Goal: Navigation & Orientation: Find specific page/section

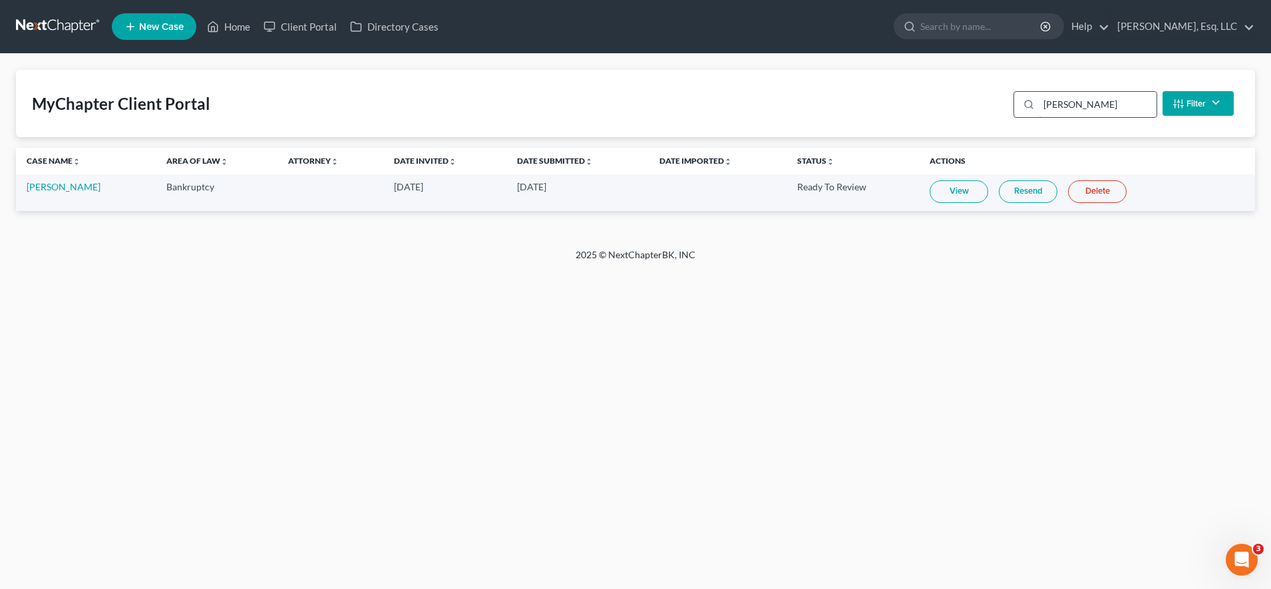
click at [1063, 113] on input "[PERSON_NAME]" at bounding box center [1098, 104] width 118 height 25
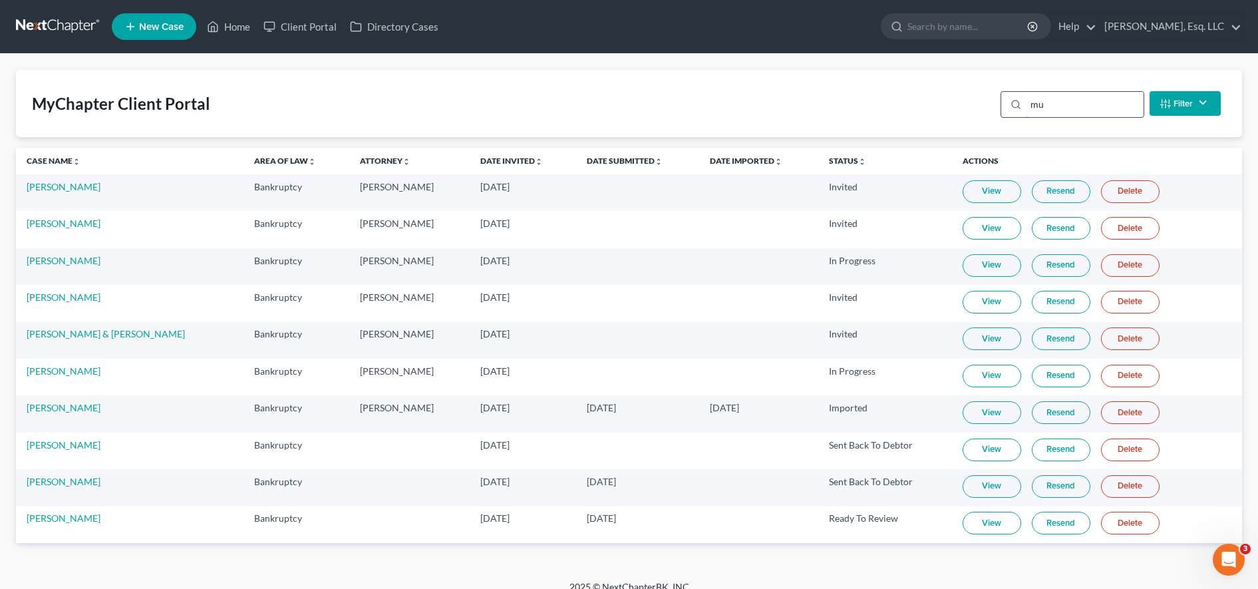
type input "m"
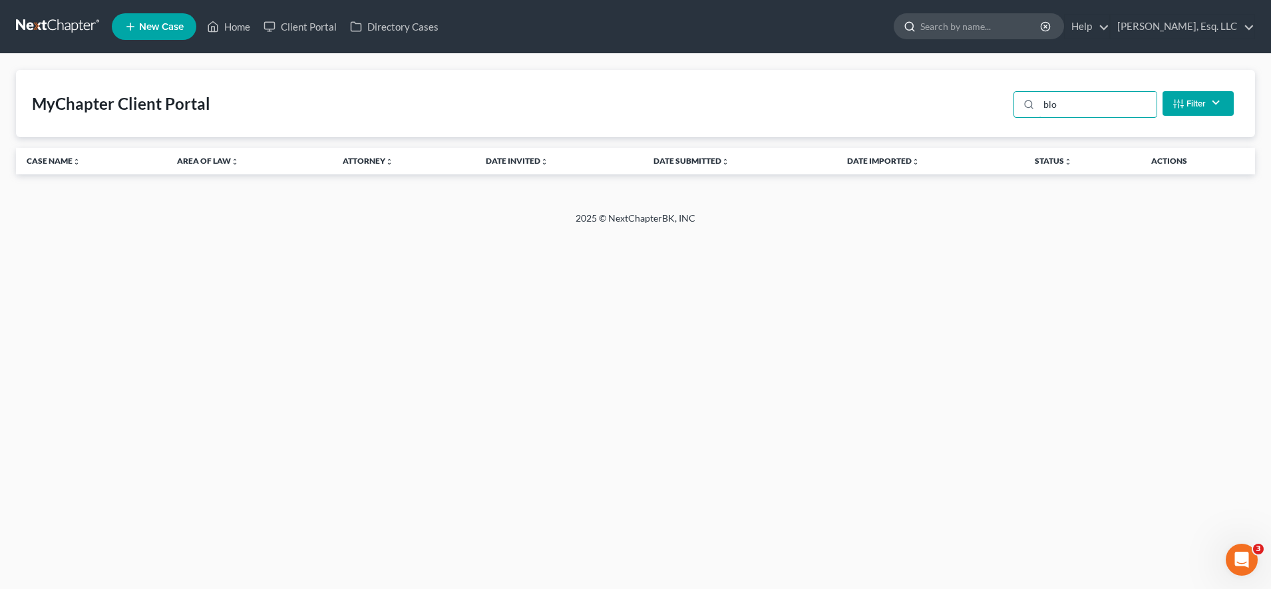
type input "blo"
click at [1015, 29] on input "search" at bounding box center [981, 26] width 122 height 25
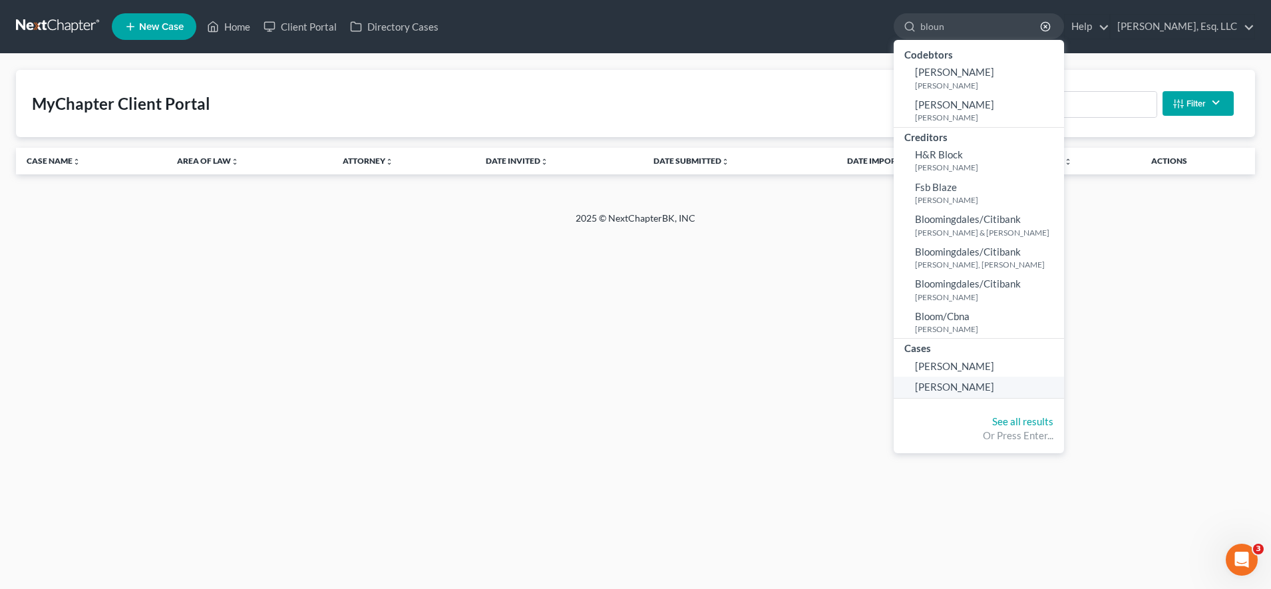
type input "bloun"
click at [973, 391] on span "[PERSON_NAME]" at bounding box center [954, 387] width 79 height 12
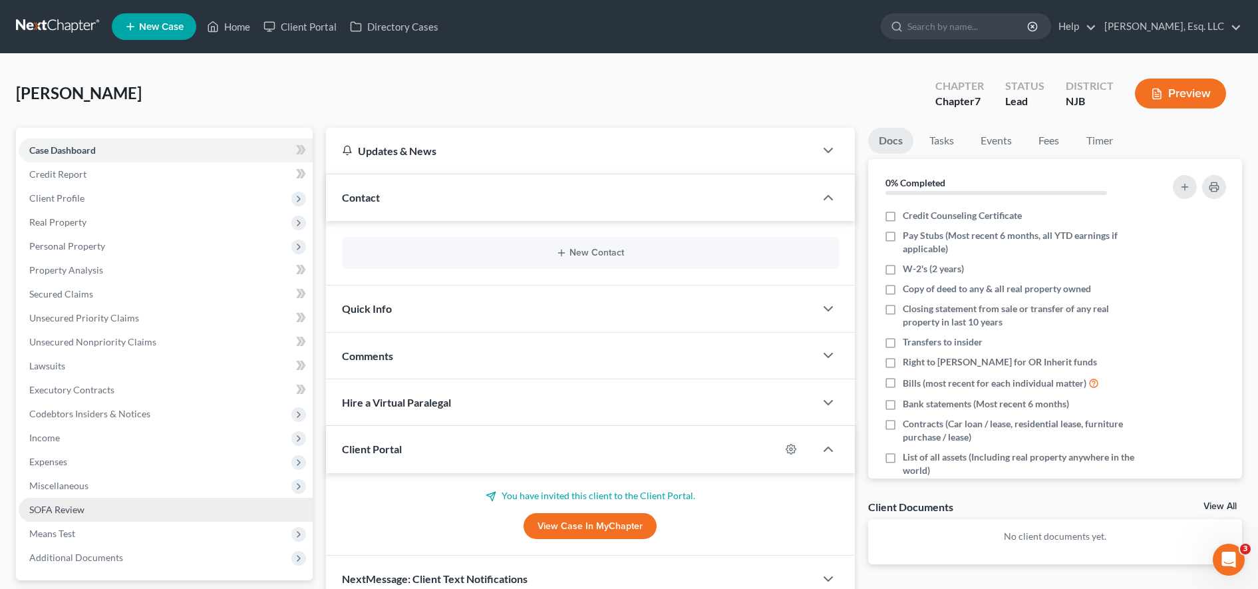
scroll to position [118, 0]
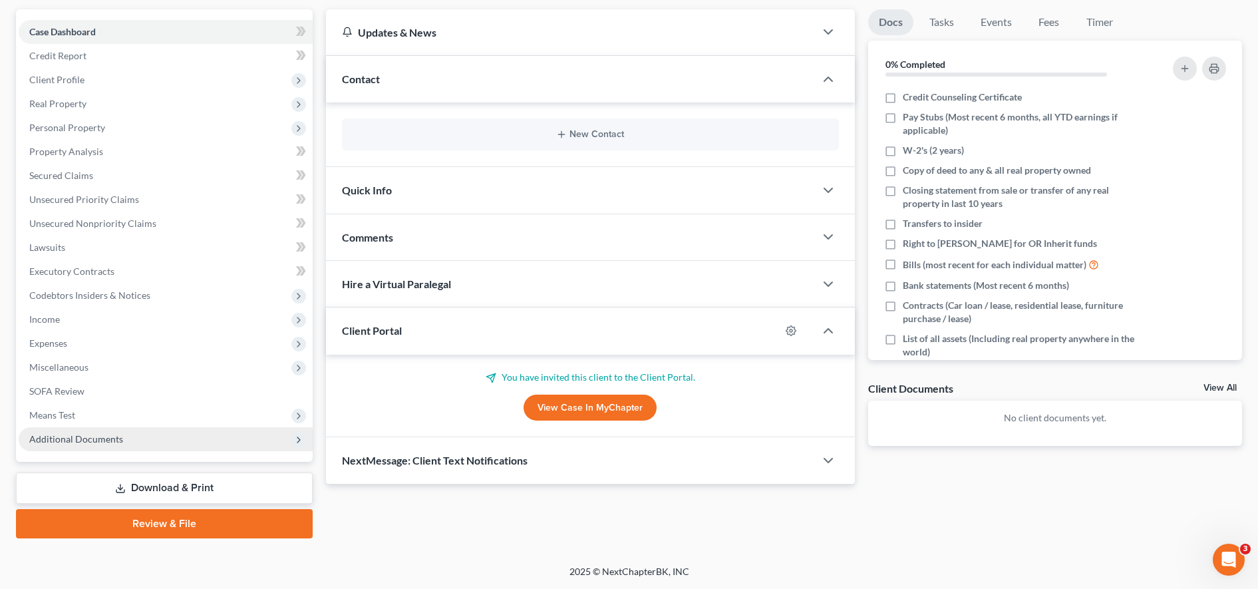
click at [210, 428] on span "Additional Documents" at bounding box center [166, 439] width 294 height 24
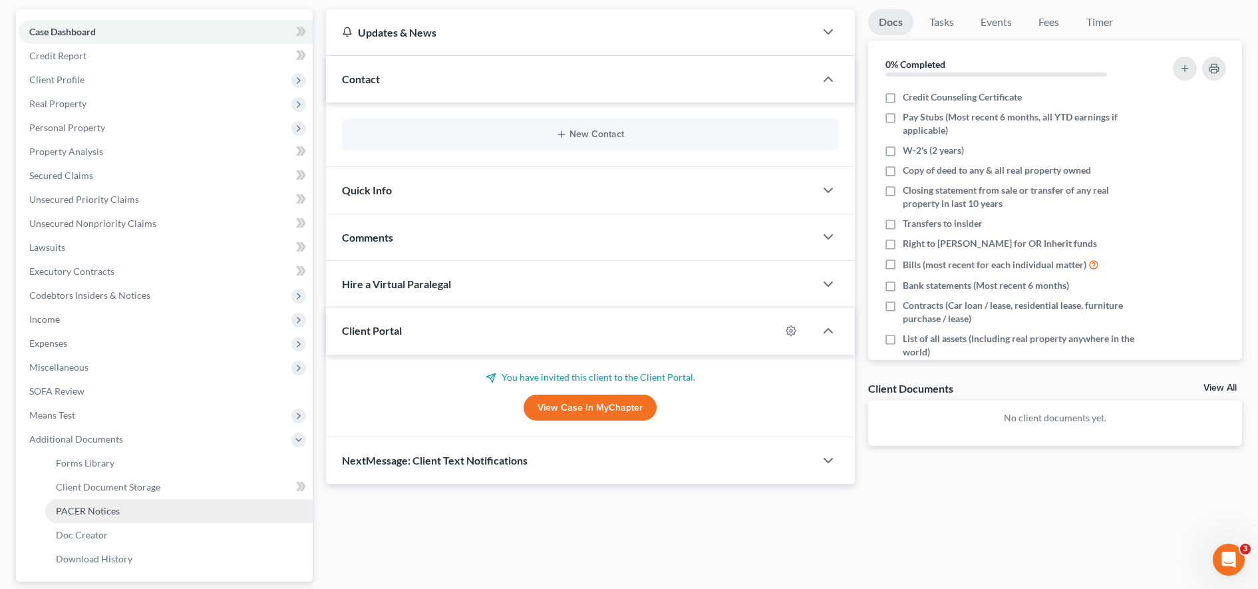
click at [166, 508] on link "PACER Notices" at bounding box center [178, 511] width 267 height 24
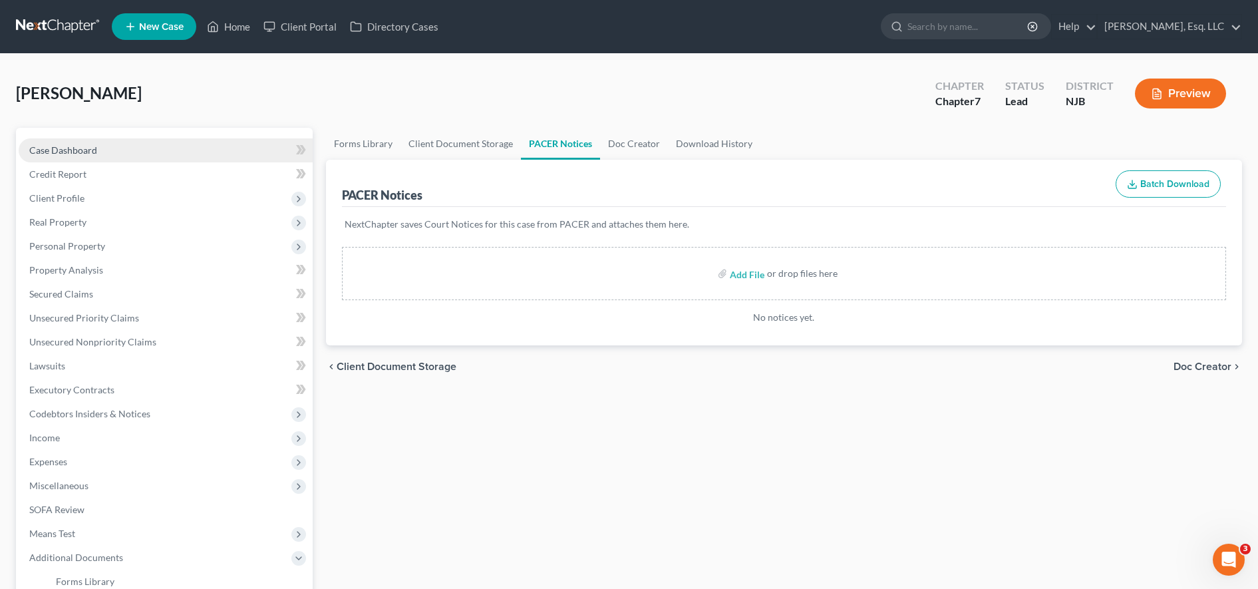
click at [171, 156] on link "Case Dashboard" at bounding box center [166, 150] width 294 height 24
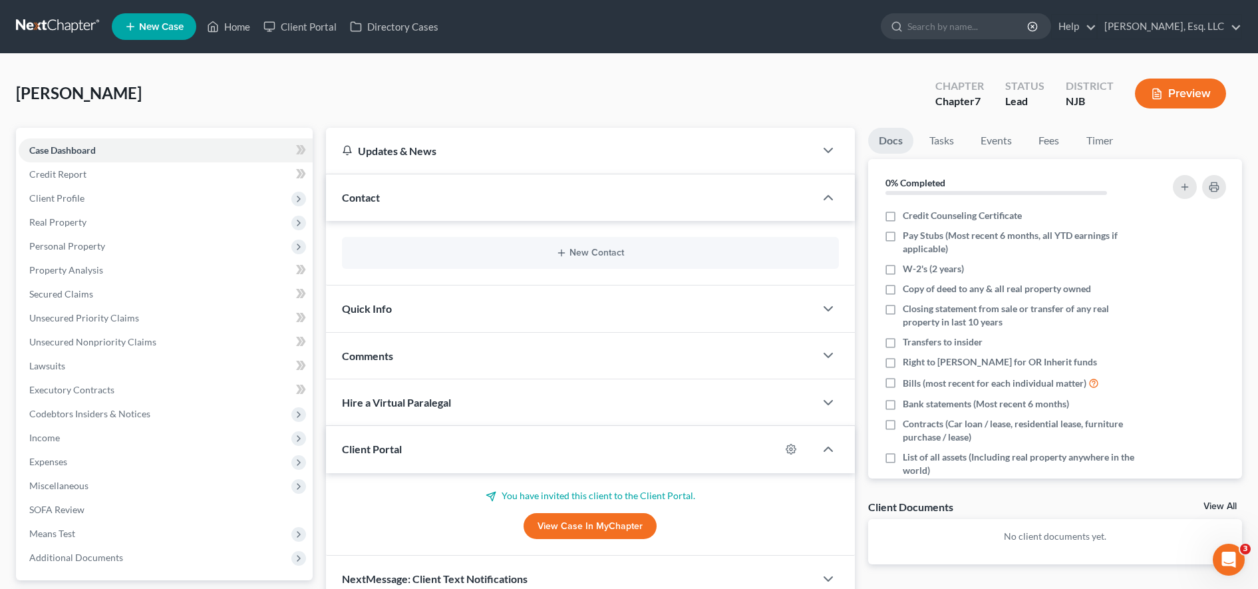
scroll to position [118, 0]
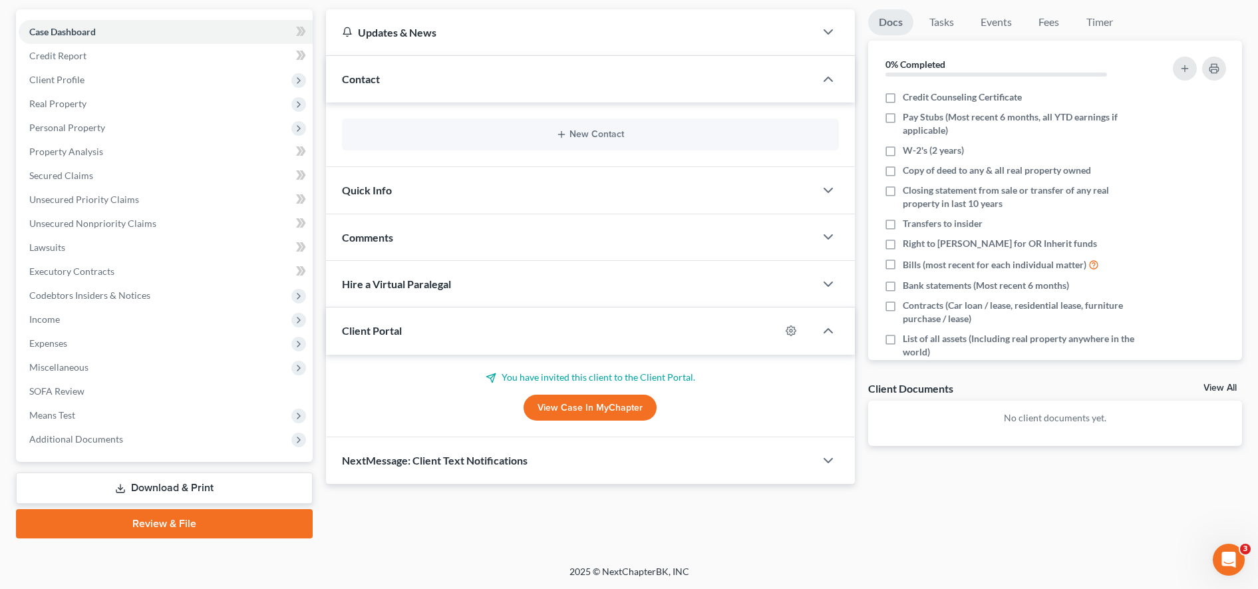
click at [562, 417] on link "View Case in MyChapter" at bounding box center [590, 408] width 133 height 27
